Goal: Information Seeking & Learning: Learn about a topic

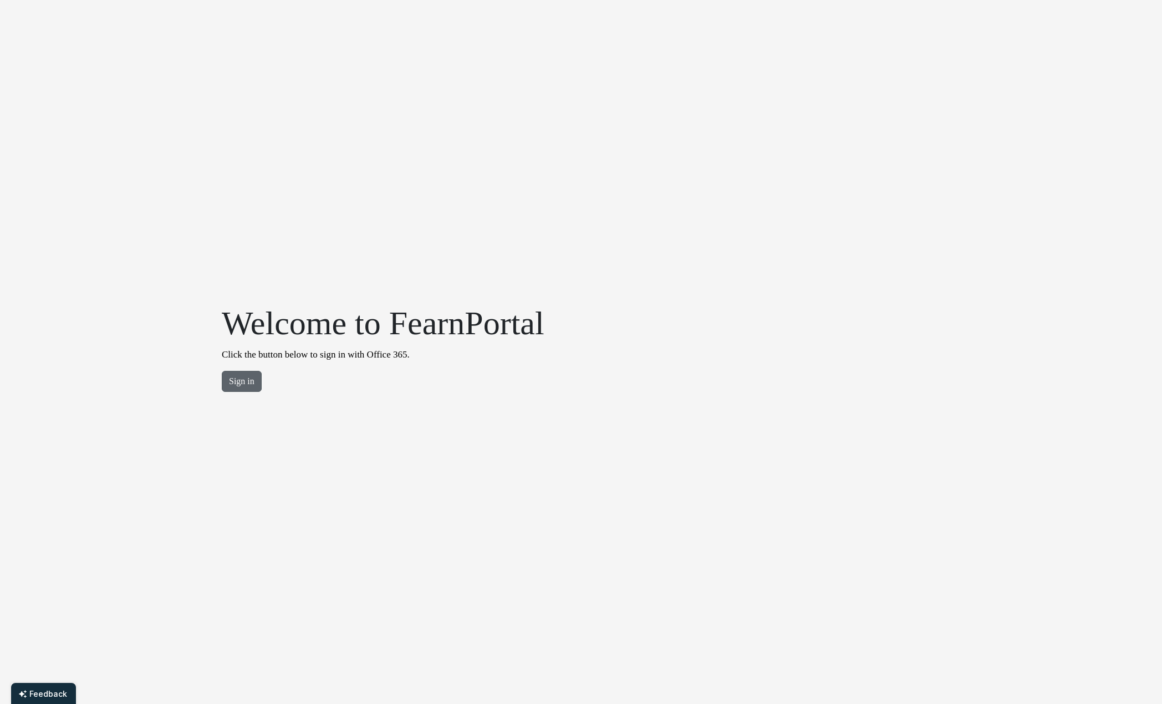
click at [250, 379] on button "Sign in" at bounding box center [242, 381] width 40 height 21
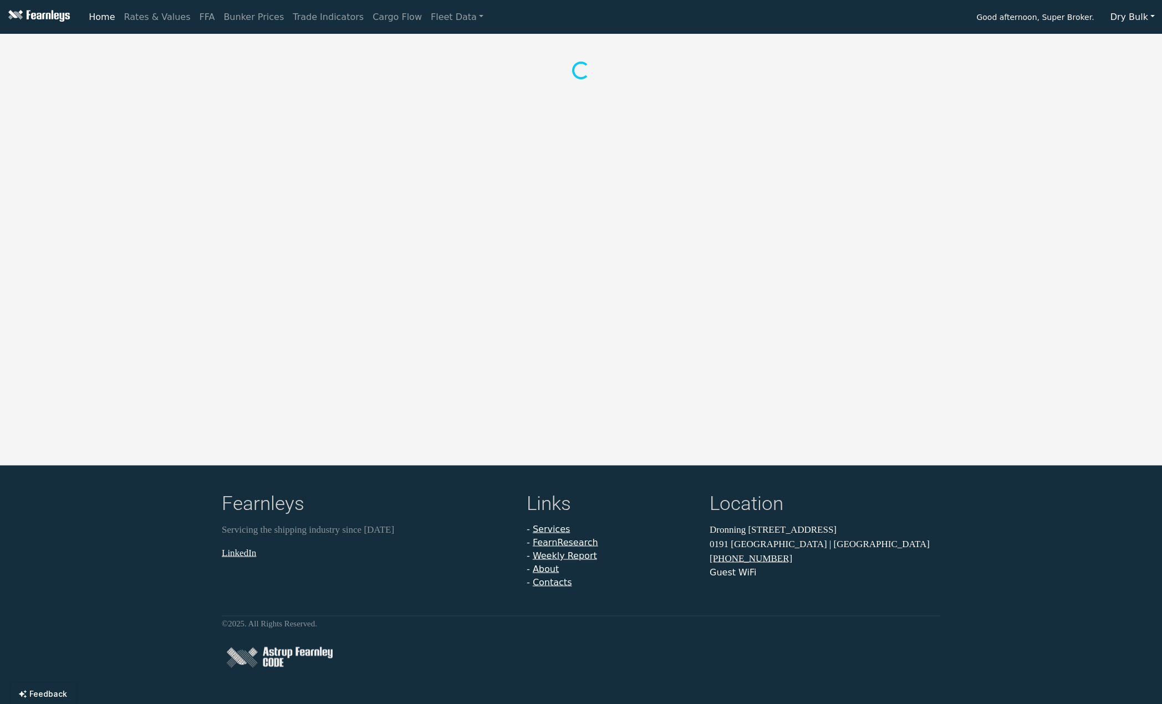
click at [1145, 16] on button "Dry Bulk" at bounding box center [1132, 17] width 59 height 21
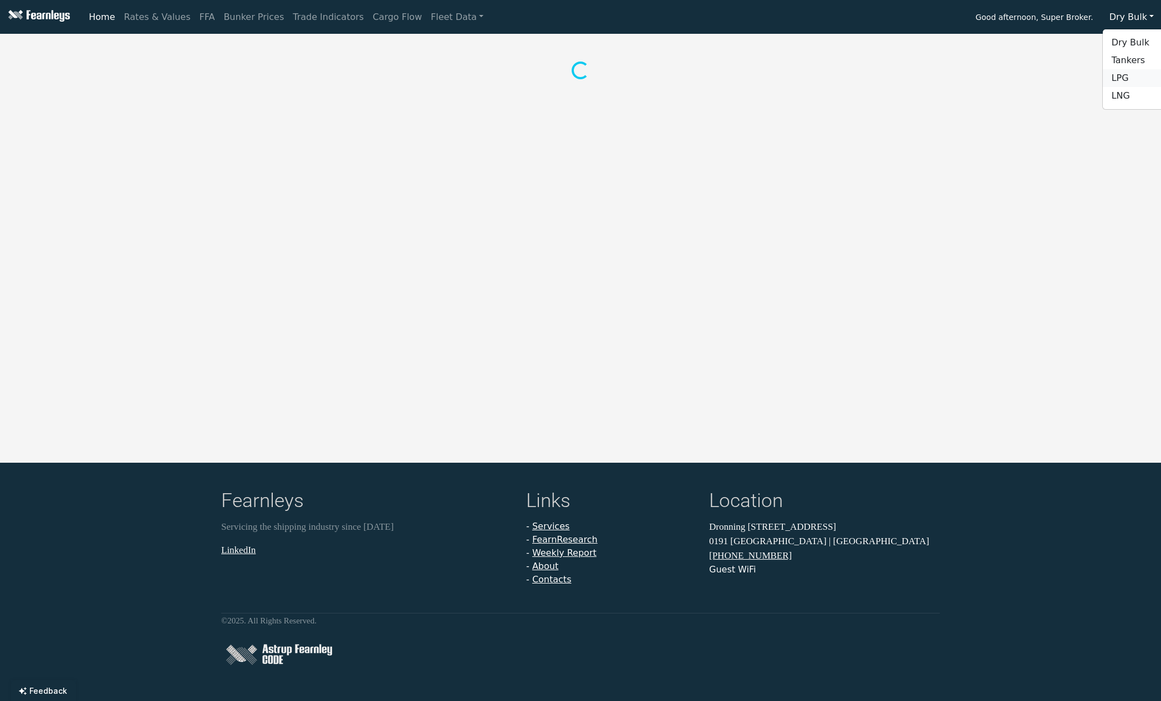
click at [1140, 80] on link "LPG" at bounding box center [1147, 78] width 88 height 18
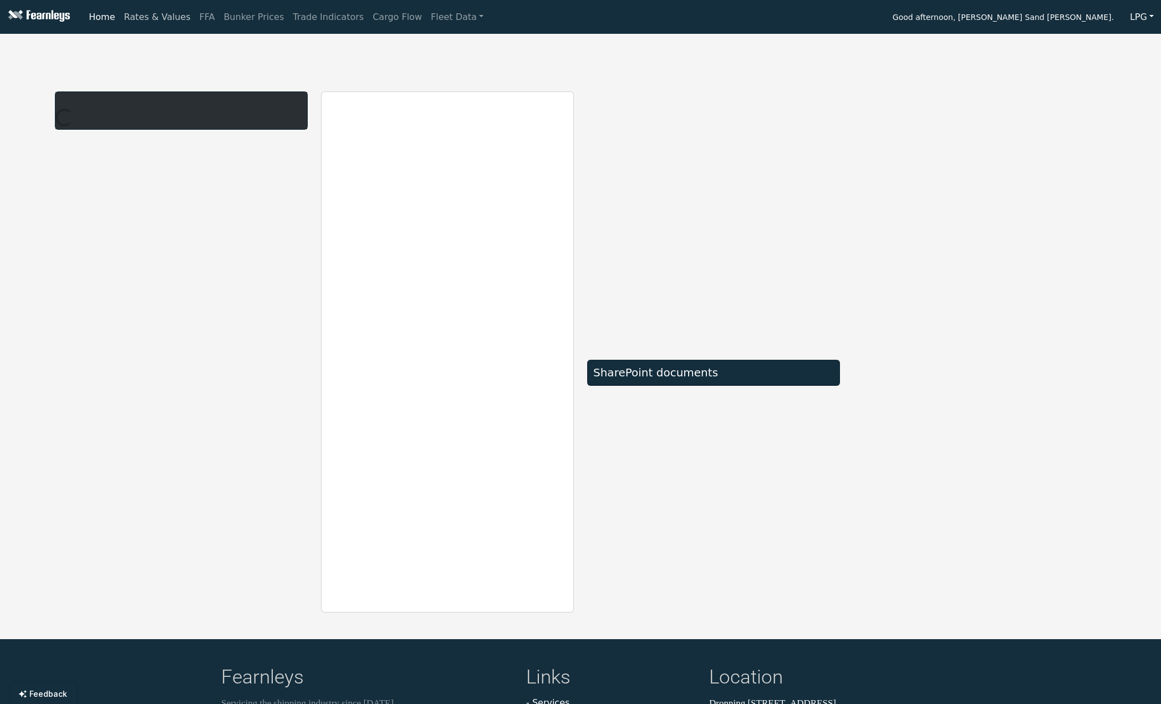
click at [177, 23] on link "Rates & Values" at bounding box center [157, 17] width 75 height 22
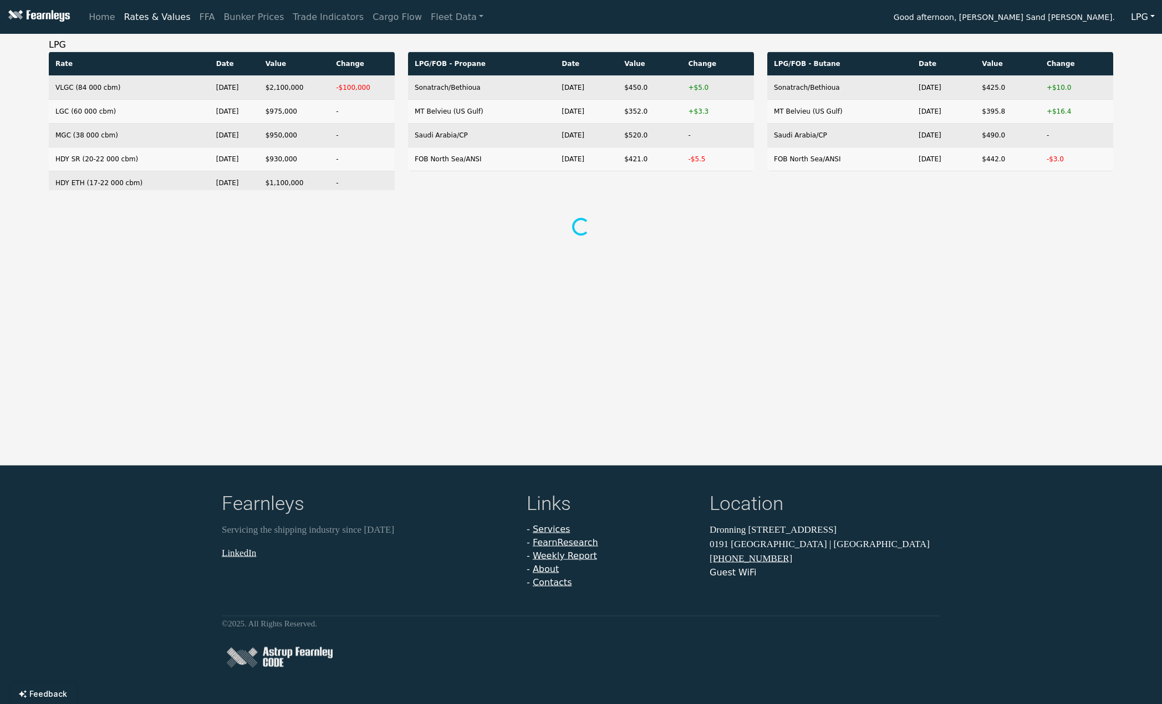
drag, startPoint x: 309, startPoint y: 316, endPoint x: 309, endPoint y: 306, distance: 9.4
click at [309, 315] on div "Home Rates & Values FFA Bunker Prices Trade Indicators Cargo Flow Fleet Data Go…" at bounding box center [581, 352] width 1162 height 704
click at [426, 18] on link "Fleet Data" at bounding box center [457, 17] width 62 height 22
click at [471, 291] on div "Home Rates & Values FFA Bunker Prices Trade Indicators Cargo Flow Fleet Data Fl…" at bounding box center [581, 352] width 1162 height 704
click at [655, 197] on div "LPG Rate Date Value Change VLGC (84 000 cbm) Sep 3, 25 $2,100,000 -$100,000 LGC…" at bounding box center [581, 138] width 1065 height 200
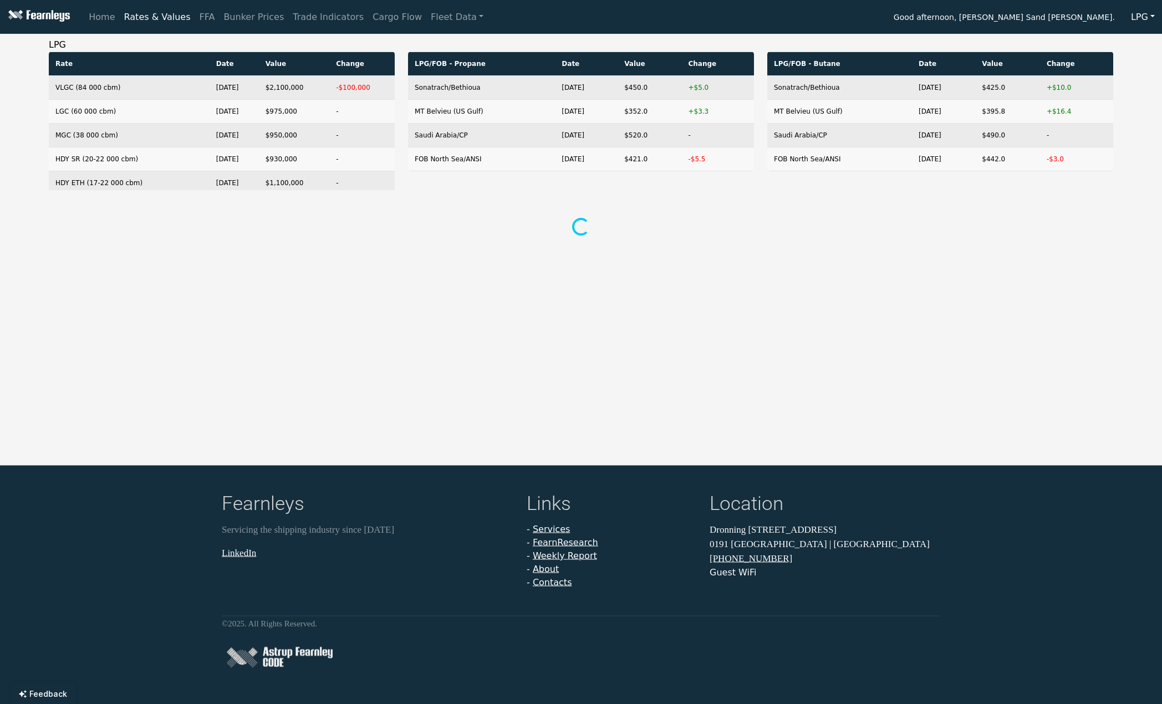
click at [472, 272] on div "Home Rates & Values FFA Bunker Prices Trade Indicators Cargo Flow Fleet Data Fl…" at bounding box center [581, 352] width 1162 height 704
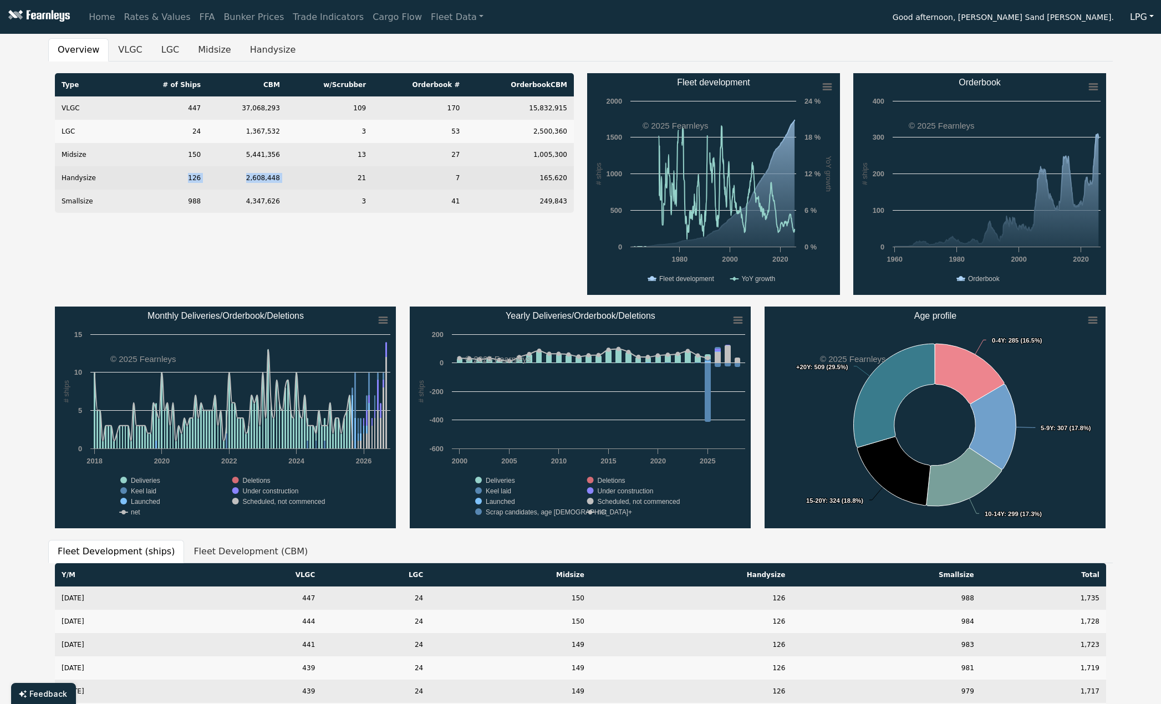
drag, startPoint x: 331, startPoint y: 186, endPoint x: 140, endPoint y: 171, distance: 191.9
click at [140, 171] on tr "Handysize 126 2,608,448 21 7 165,620" at bounding box center [314, 177] width 519 height 23
click at [110, 106] on td "VLGC" at bounding box center [91, 107] width 73 height 23
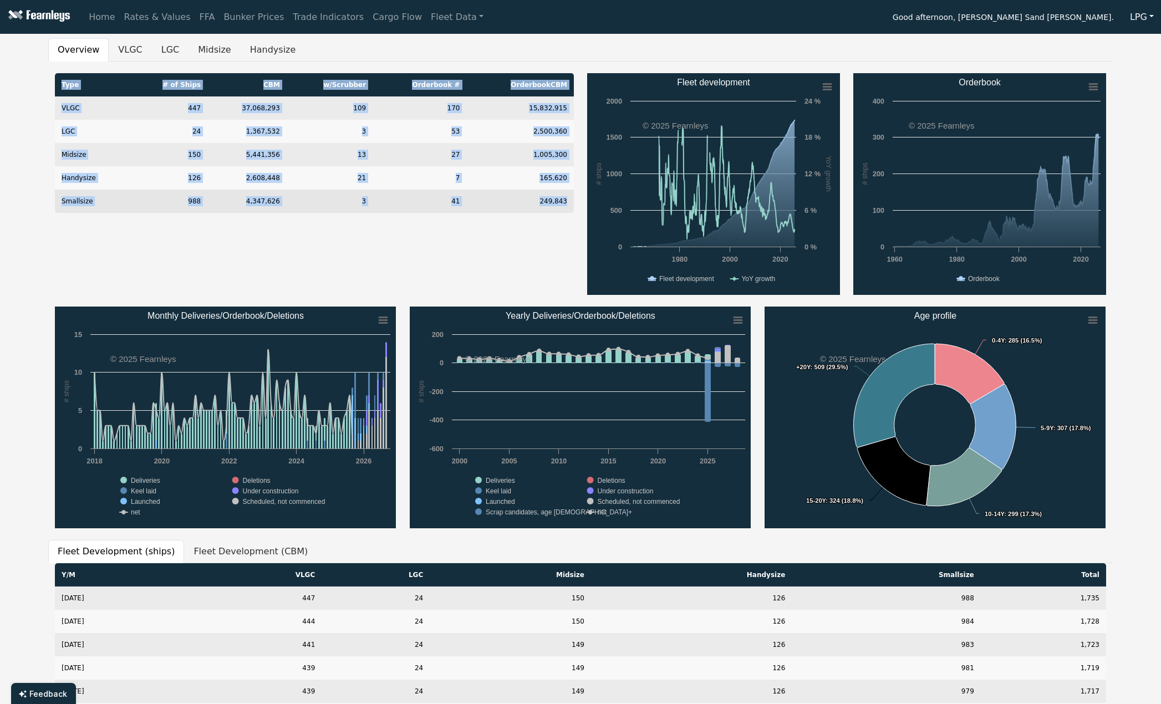
drag, startPoint x: 53, startPoint y: 109, endPoint x: 568, endPoint y: 200, distance: 523.7
click at [568, 200] on div "Type # of Ships CBM w/Scrubber Orderbook # Orderbook CBM VLGC 447 37,068,293 10…" at bounding box center [314, 184] width 532 height 222
click at [568, 200] on td "249,843" at bounding box center [521, 201] width 108 height 23
drag, startPoint x: 568, startPoint y: 199, endPoint x: 554, endPoint y: 197, distance: 14.5
click at [554, 197] on td "249,843" at bounding box center [521, 201] width 108 height 23
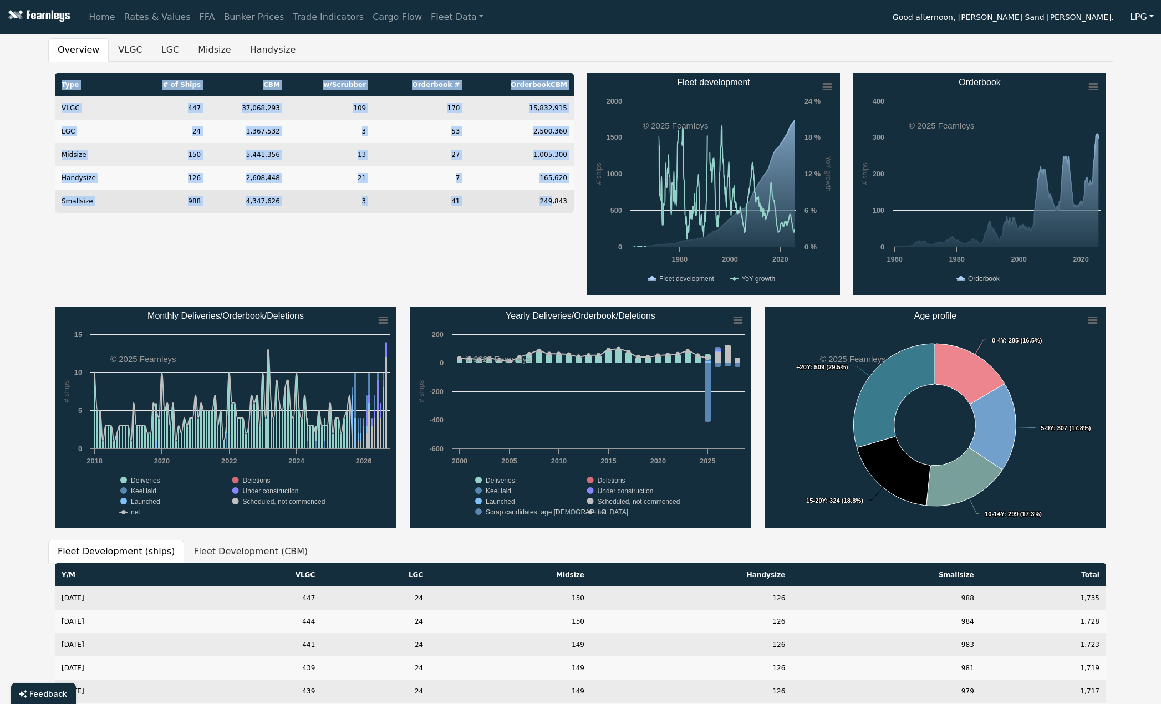
click at [554, 196] on td "249,843" at bounding box center [521, 201] width 108 height 23
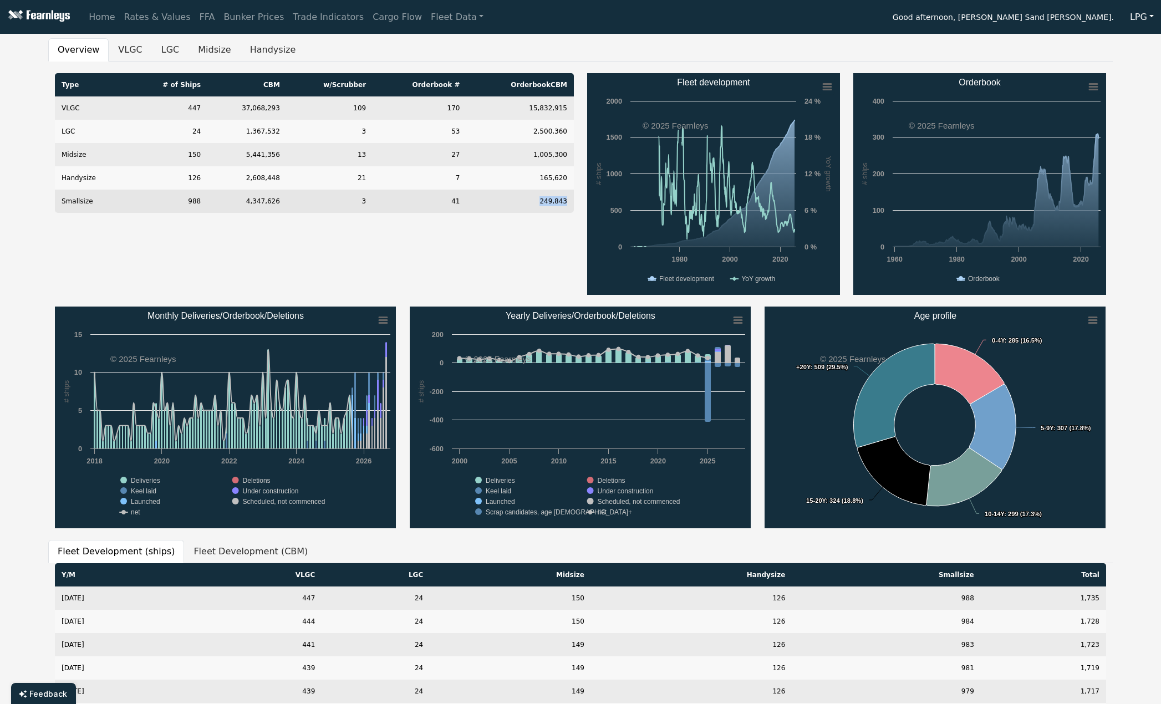
click at [554, 196] on td "249,843" at bounding box center [521, 201] width 108 height 23
click at [555, 201] on td "249,843" at bounding box center [521, 201] width 108 height 23
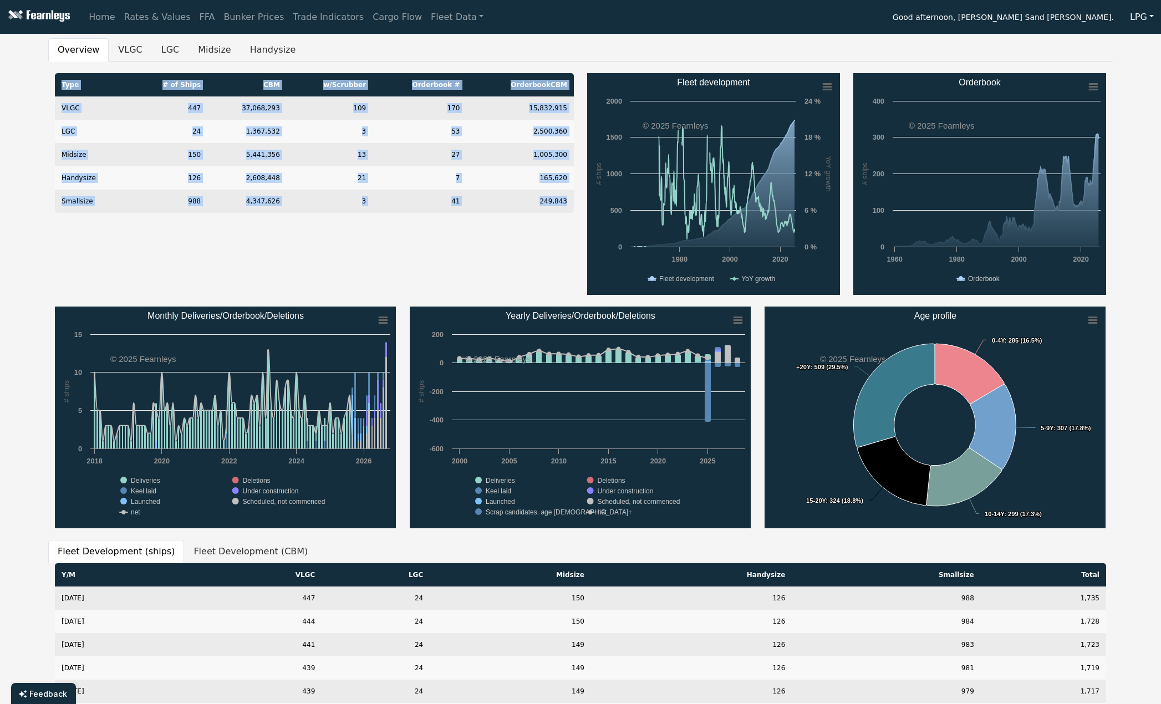
drag, startPoint x: 573, startPoint y: 206, endPoint x: 50, endPoint y: 107, distance: 531.7
click at [50, 108] on div "Type # of Ships CBM w/Scrubber Orderbook # Orderbook CBM VLGC 447 37,068,293 10…" at bounding box center [314, 184] width 532 height 222
click at [62, 101] on td "VLGC" at bounding box center [91, 107] width 73 height 23
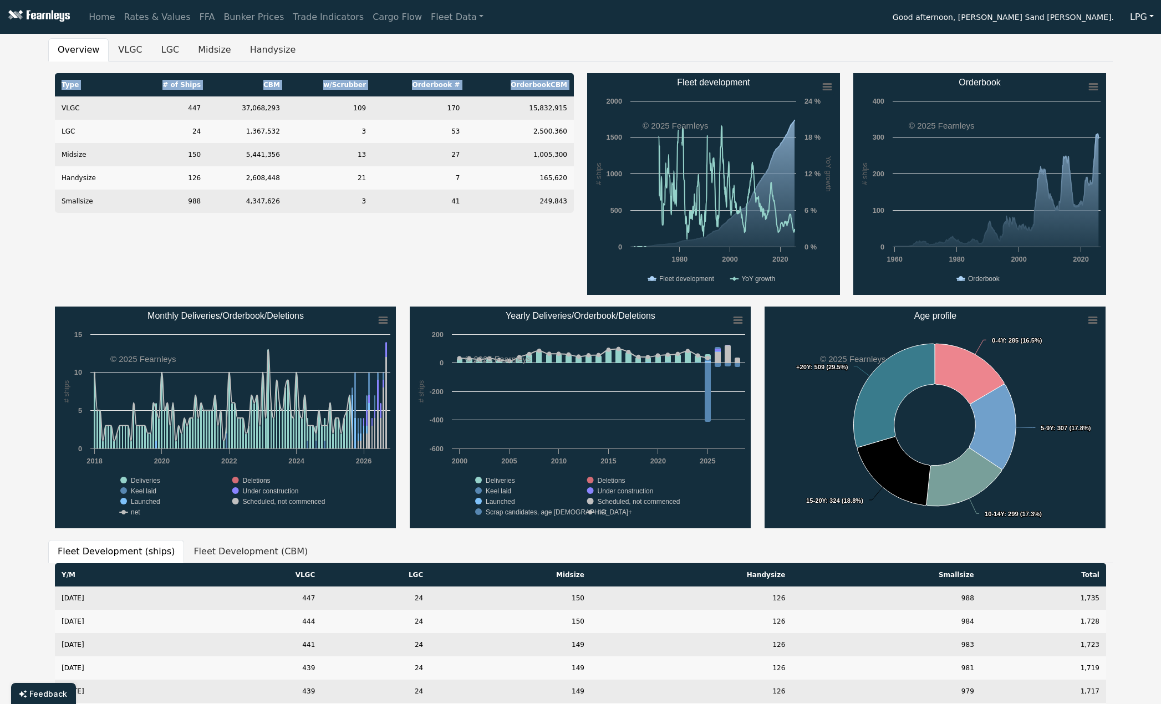
drag, startPoint x: 62, startPoint y: 104, endPoint x: 520, endPoint y: 223, distance: 472.7
click at [520, 223] on div "Type # of Ships CBM w/Scrubber Orderbook # Orderbook CBM VLGC 447 37,068,293 10…" at bounding box center [314, 184] width 532 height 222
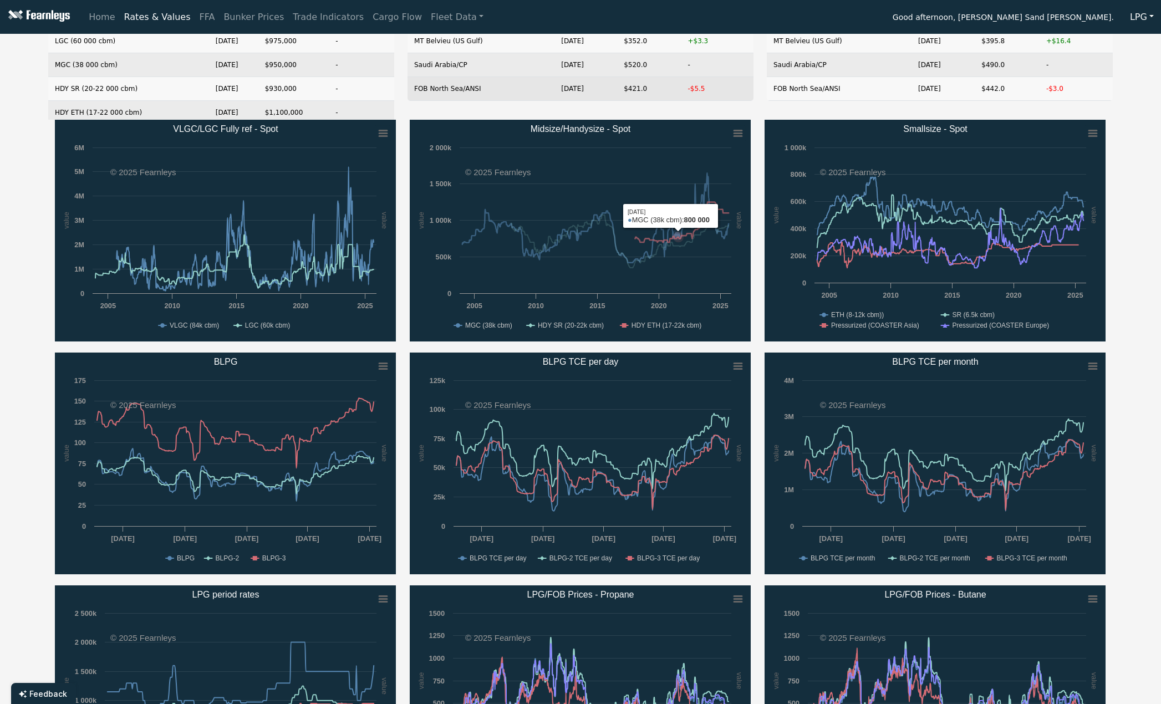
scroll to position [55, 0]
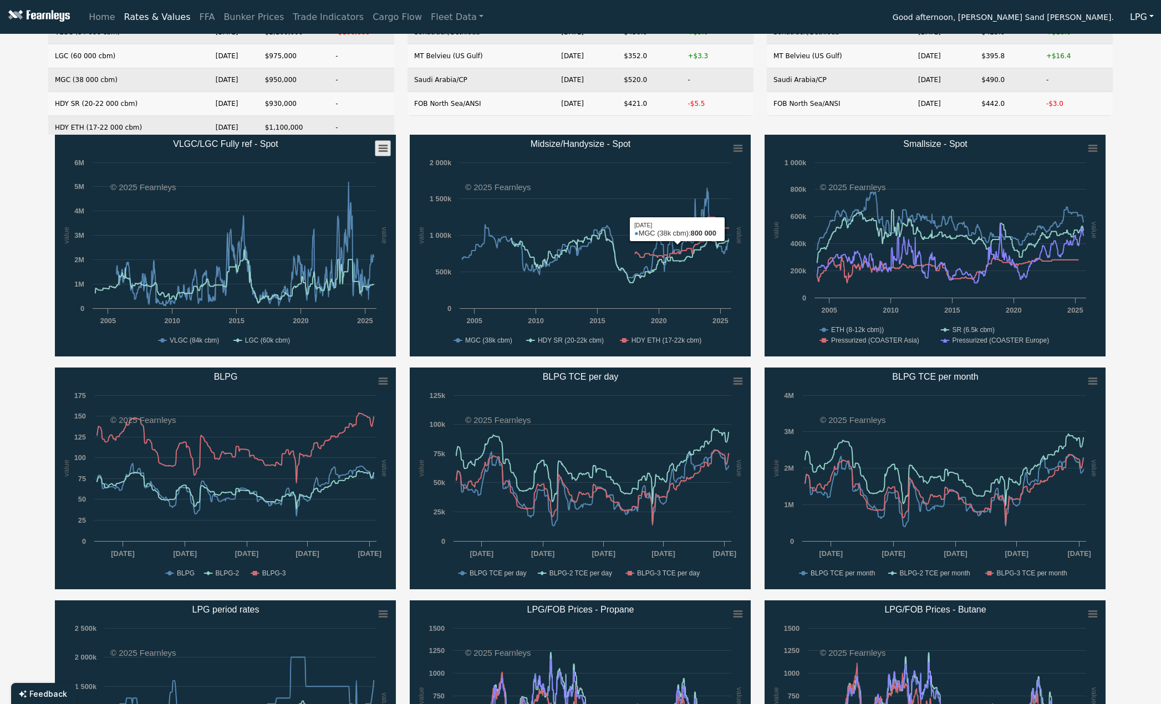
click at [378, 149] on rect "VLGC/LGC Fully ref - Spot" at bounding box center [383, 149] width 16 height 16
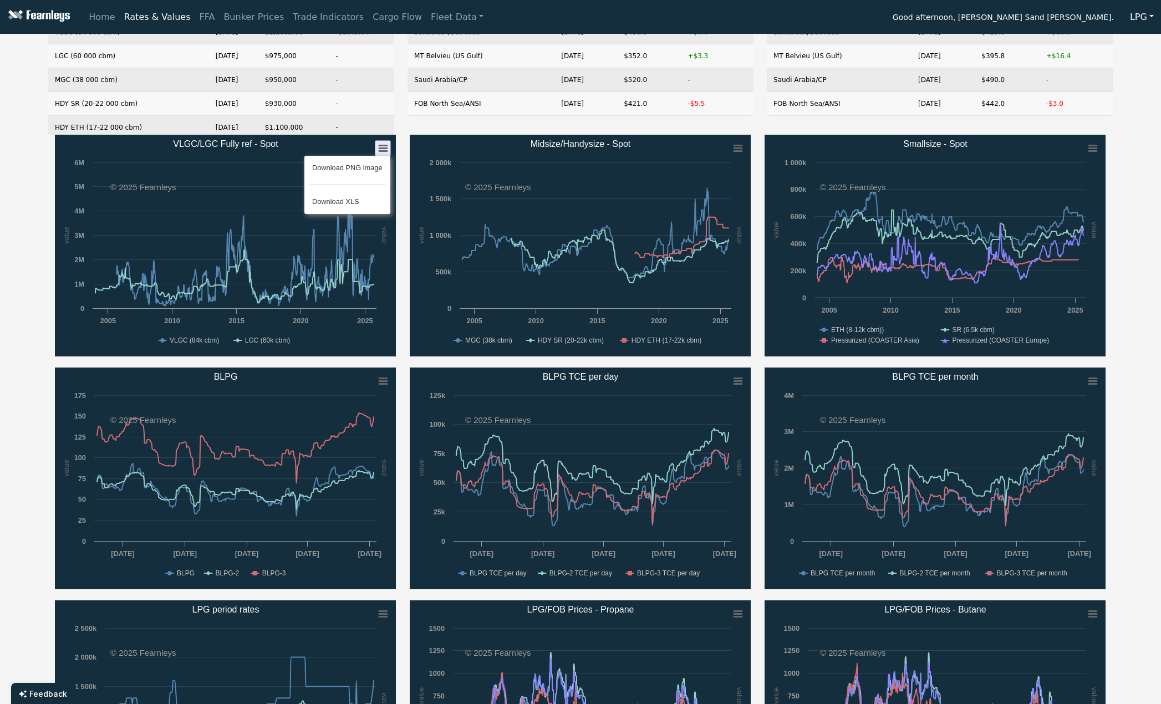
click at [378, 149] on div "Download PNG image Download XLS" at bounding box center [347, 184] width 117 height 89
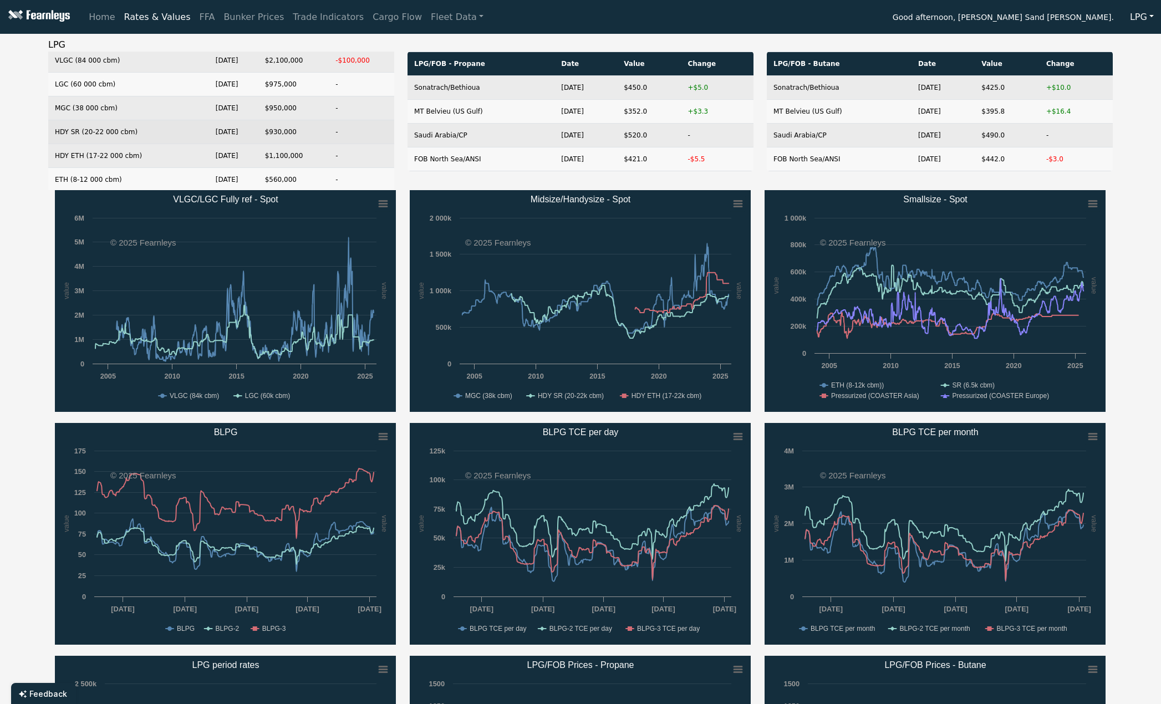
scroll to position [0, 0]
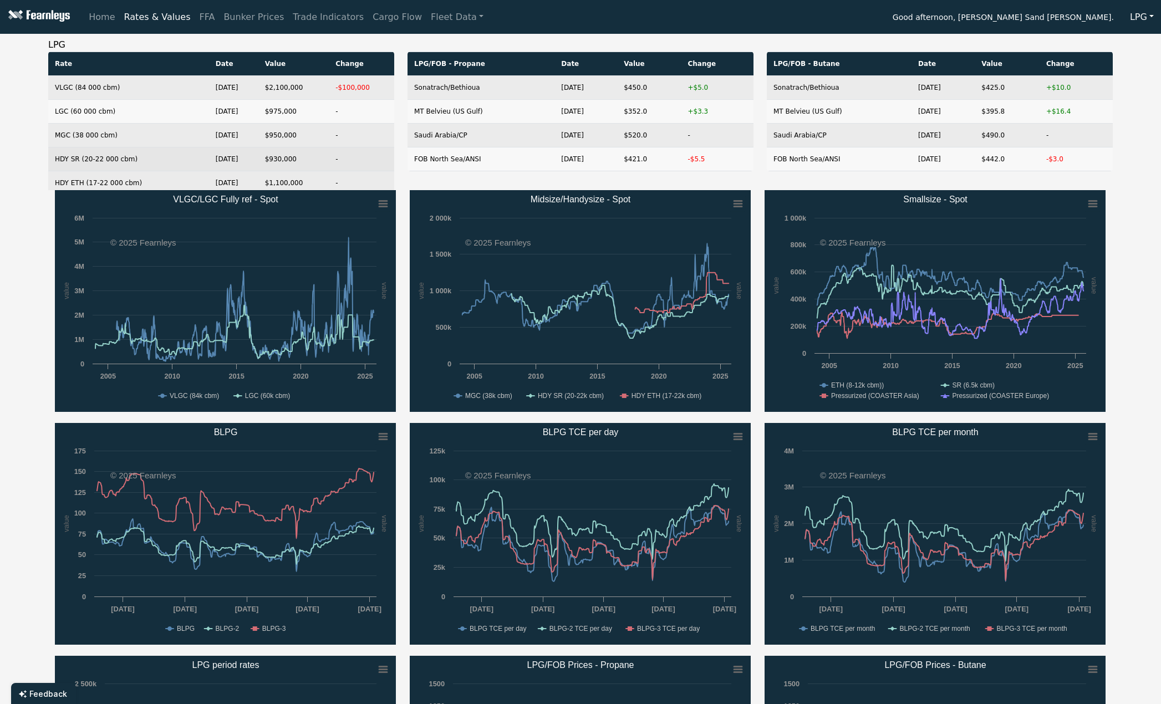
click at [118, 160] on td "HDY SR (20-22 000 cbm)" at bounding box center [128, 159] width 161 height 24
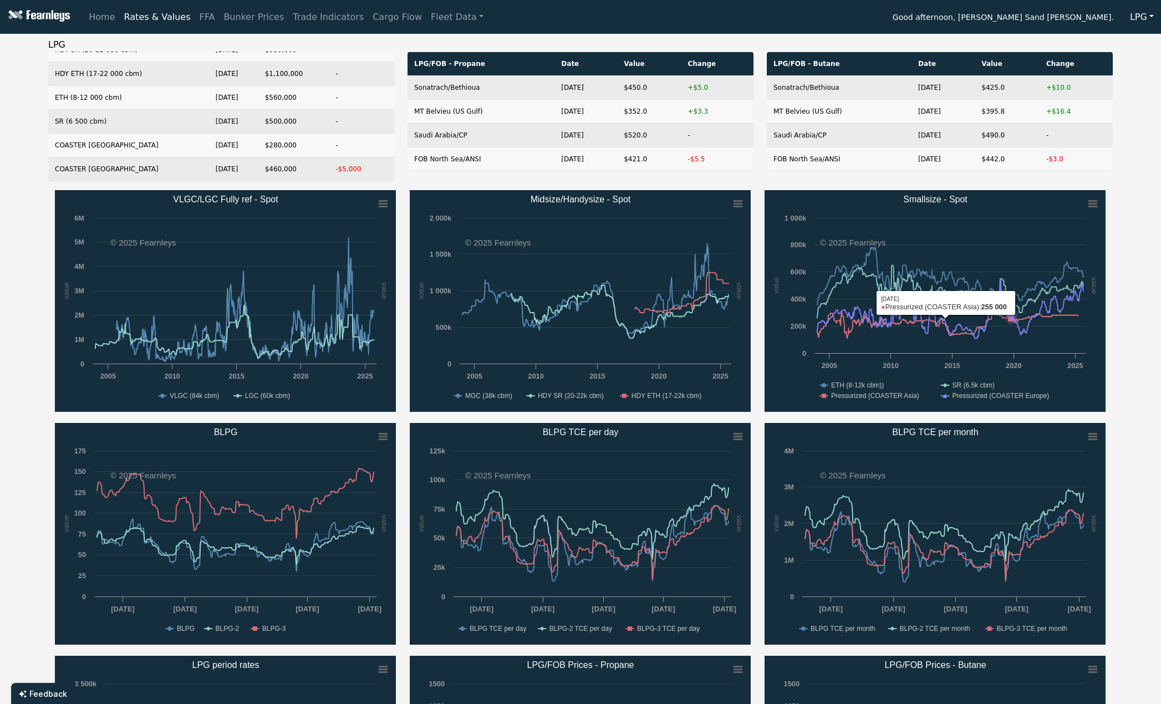
click at [1011, 306] on icon "Smallsize - Spot" at bounding box center [950, 308] width 266 height 59
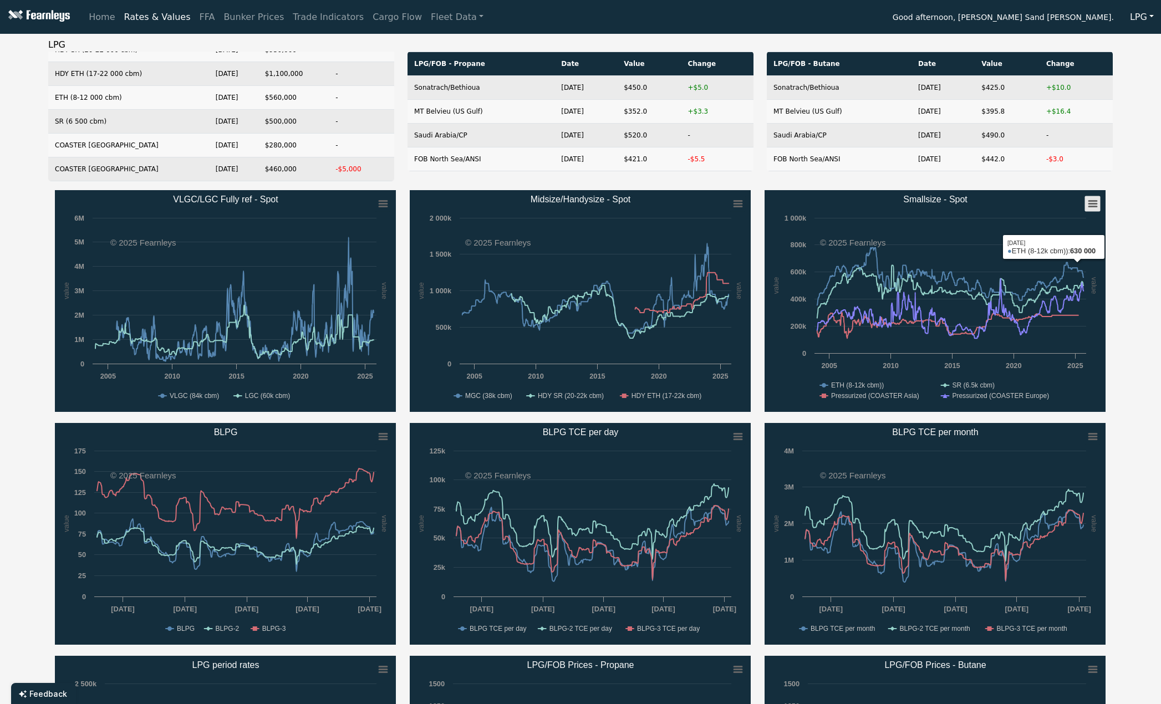
click at [1097, 203] on rect "Smallsize - Spot" at bounding box center [1093, 204] width 16 height 16
click at [1055, 260] on li "Download XLS" at bounding box center [1057, 258] width 77 height 16
drag, startPoint x: 1088, startPoint y: 1, endPoint x: 883, endPoint y: 28, distance: 207.0
click at [883, 28] on div "Home Rates & Values FFA Bunker Prices Trade Indicators Cargo Flow Fleet Data Go…" at bounding box center [622, 17] width 1077 height 22
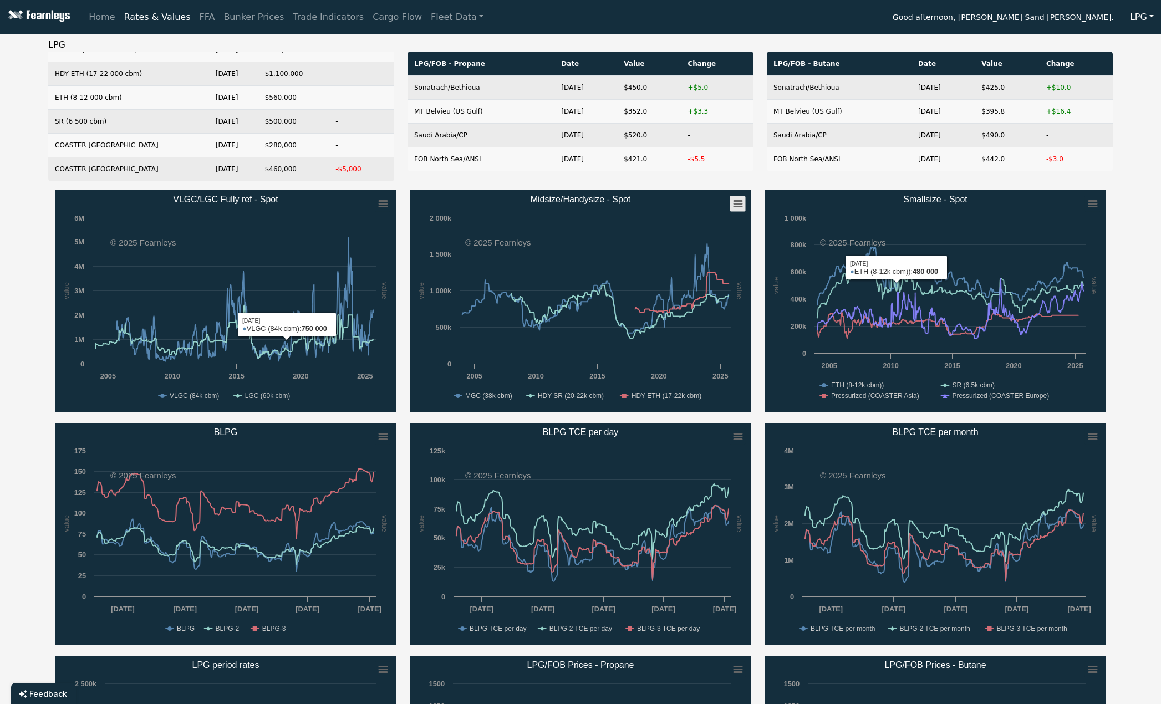
click at [734, 201] on icon "Midsize/Handysize - Spot" at bounding box center [738, 204] width 8 height 6
click at [1132, 167] on div "LPG Rate Date Value Change VLGC (84 000 cbm) Sep 3, 25 $2,100,000 -$100,000 LGC…" at bounding box center [580, 463] width 1161 height 851
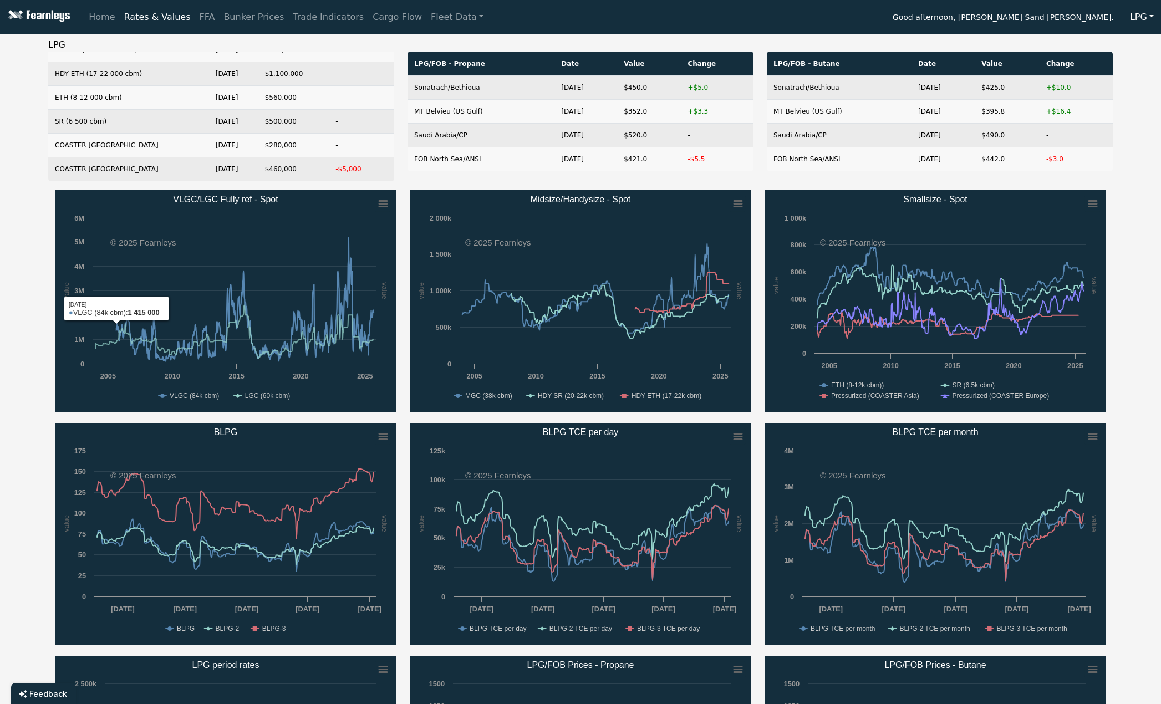
click at [20, 232] on div "LPG Rate Date Value Change VLGC (84 000 cbm) Sep 3, 25 $2,100,000 -$100,000 LGC…" at bounding box center [580, 463] width 1161 height 851
